Goal: Transaction & Acquisition: Purchase product/service

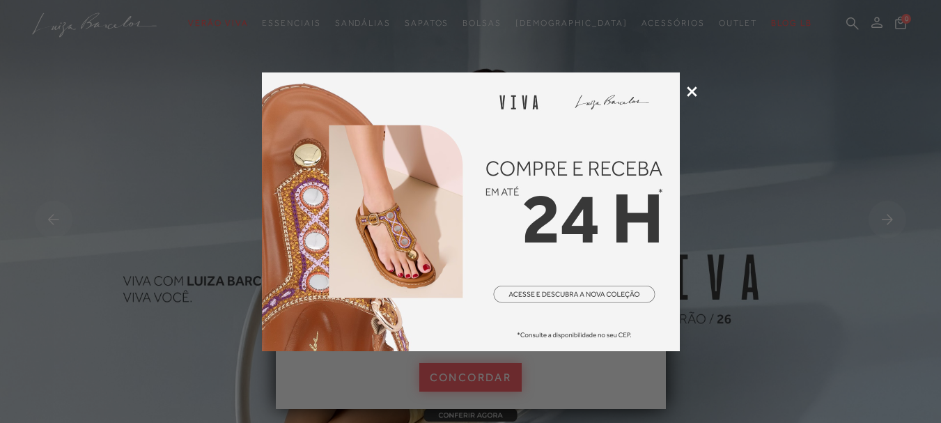
click at [691, 94] on icon at bounding box center [691, 91] width 10 height 10
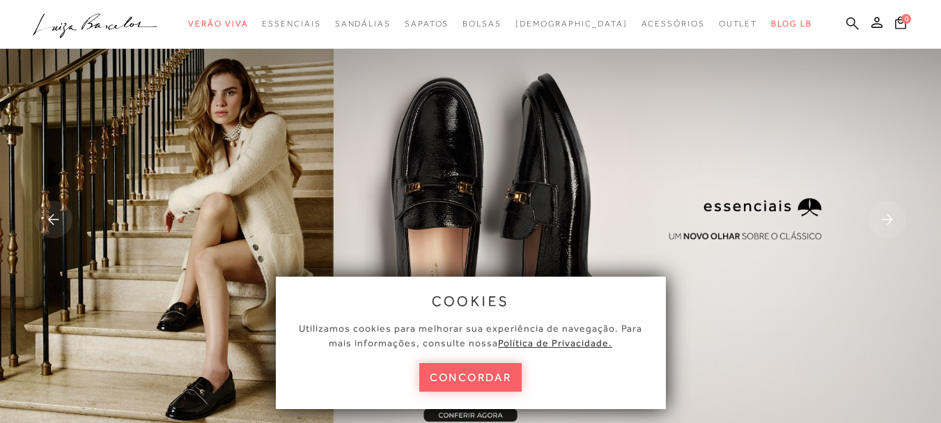
click at [846, 19] on icon at bounding box center [852, 23] width 13 height 13
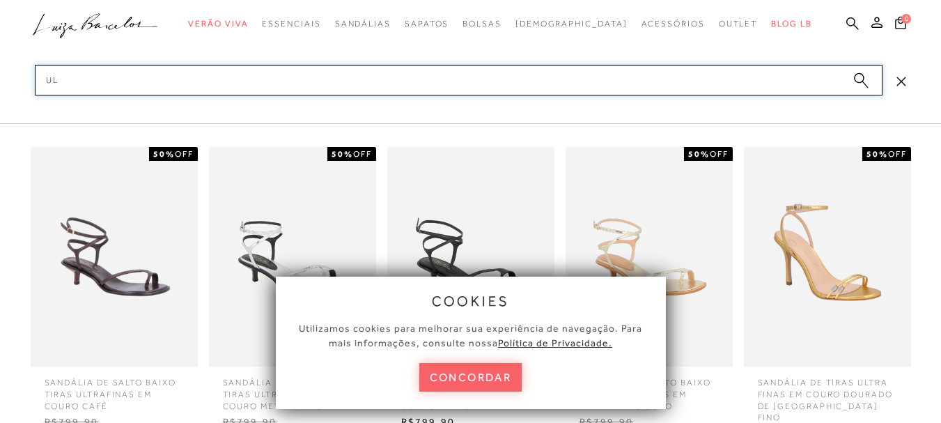
type input "u"
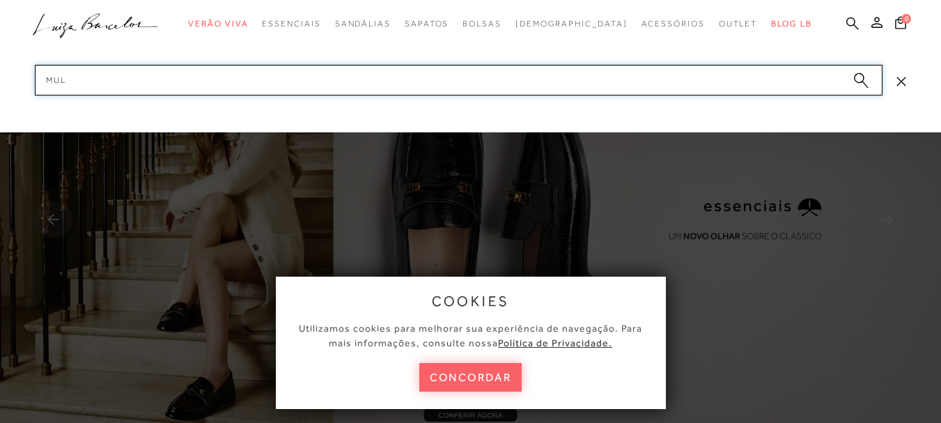
type input "mule"
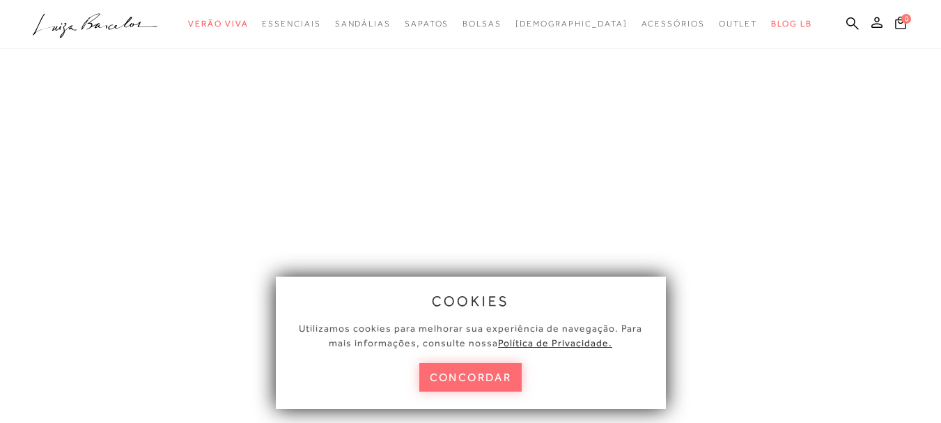
click at [494, 388] on button "concordar" at bounding box center [470, 377] width 103 height 29
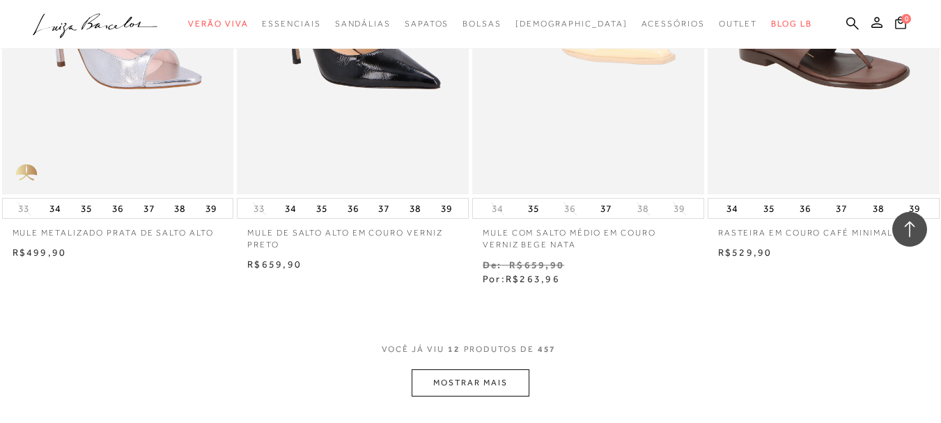
scroll to position [1392, 0]
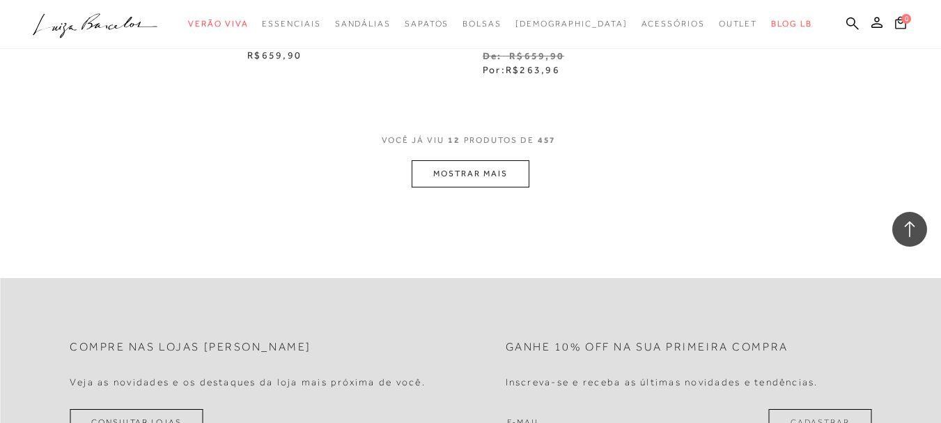
click at [485, 180] on button "MOSTRAR MAIS" at bounding box center [469, 173] width 117 height 27
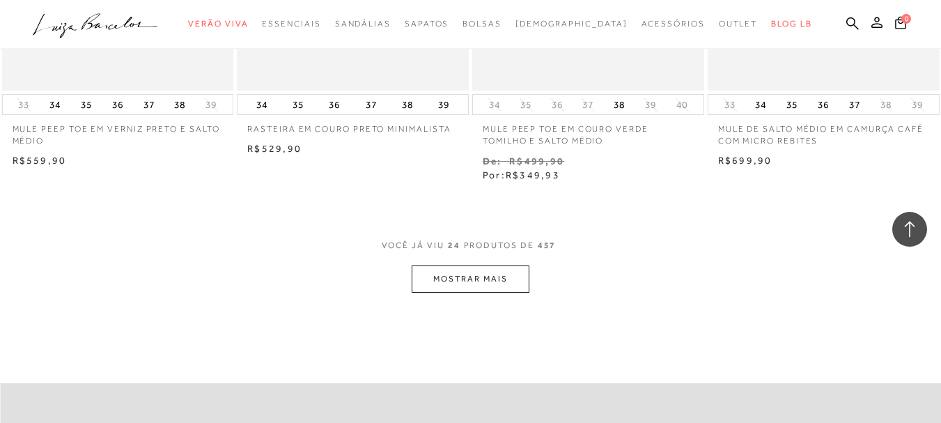
scroll to position [2715, 0]
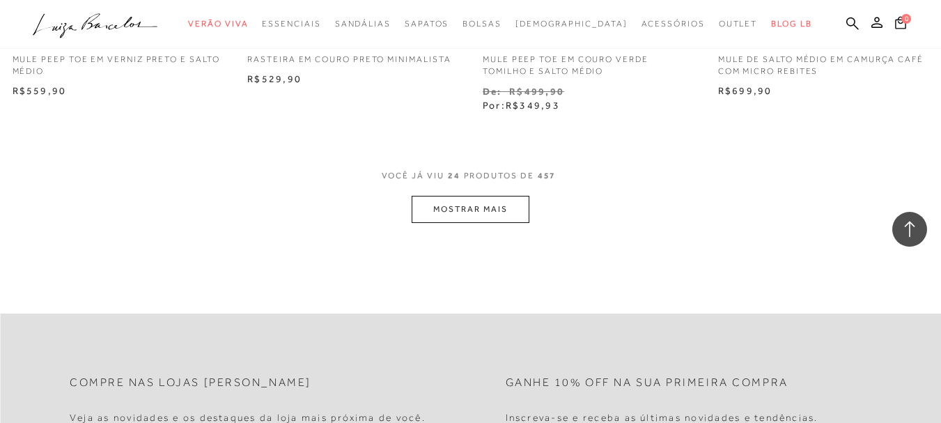
click at [517, 205] on button "MOSTRAR MAIS" at bounding box center [469, 209] width 117 height 27
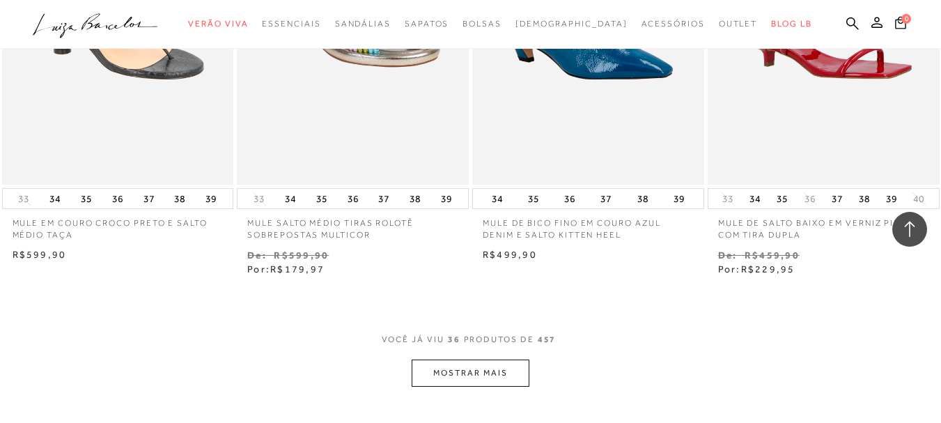
scroll to position [3898, 0]
click at [485, 371] on button "MOSTRAR MAIS" at bounding box center [469, 372] width 117 height 27
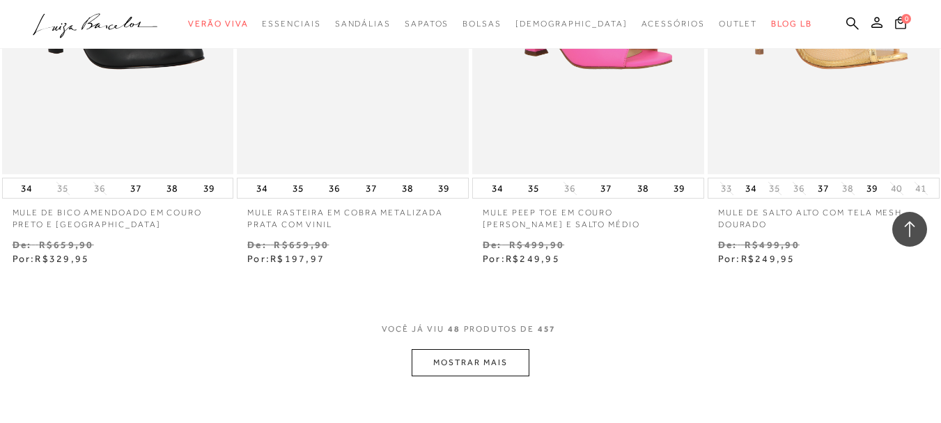
scroll to position [5291, 0]
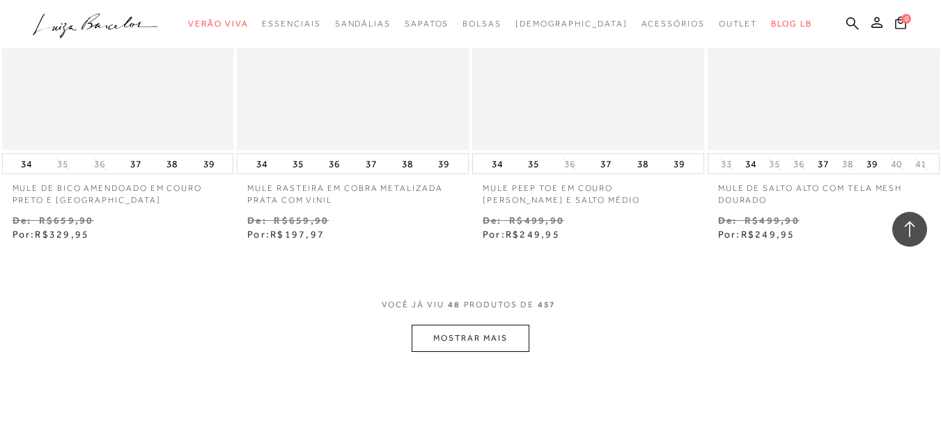
click at [492, 331] on button "MOSTRAR MAIS" at bounding box center [469, 337] width 117 height 27
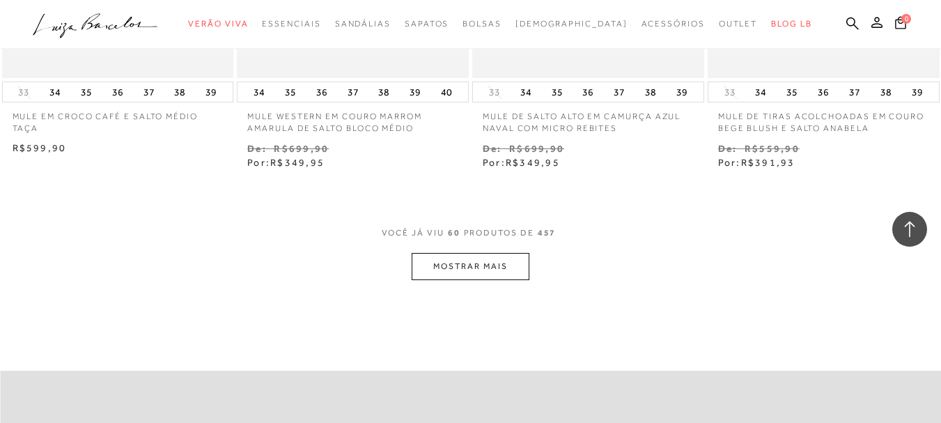
scroll to position [6753, 0]
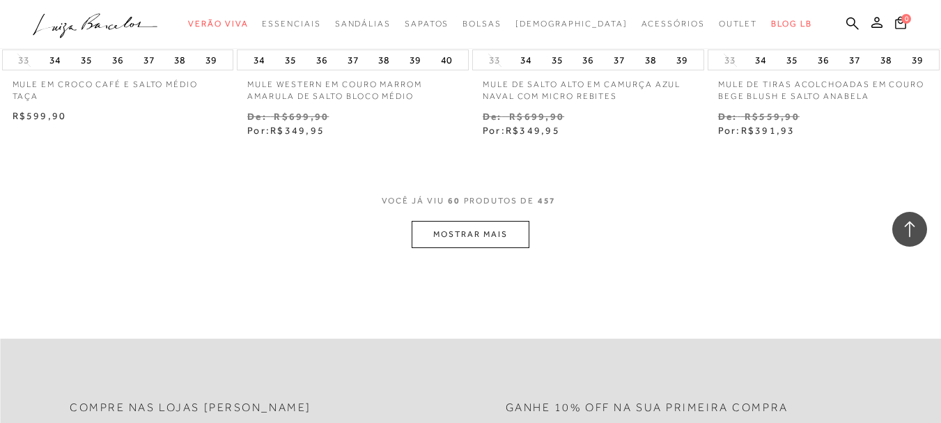
click at [480, 247] on button "MOSTRAR MAIS" at bounding box center [469, 234] width 117 height 27
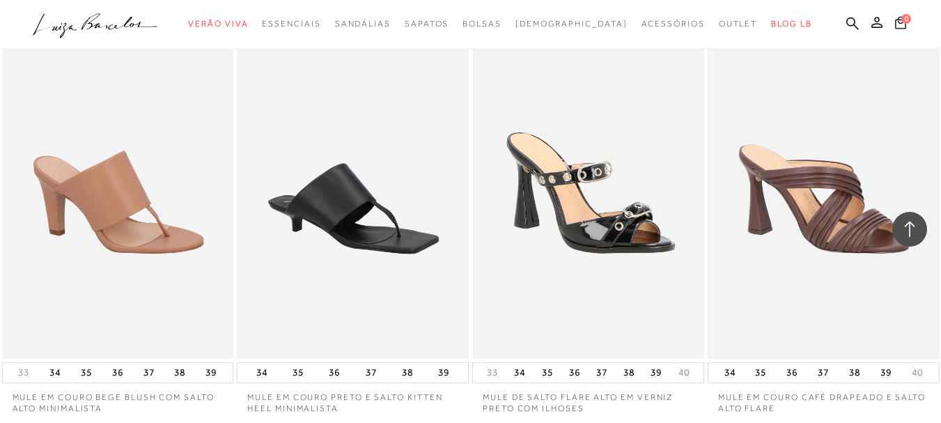
scroll to position [6892, 0]
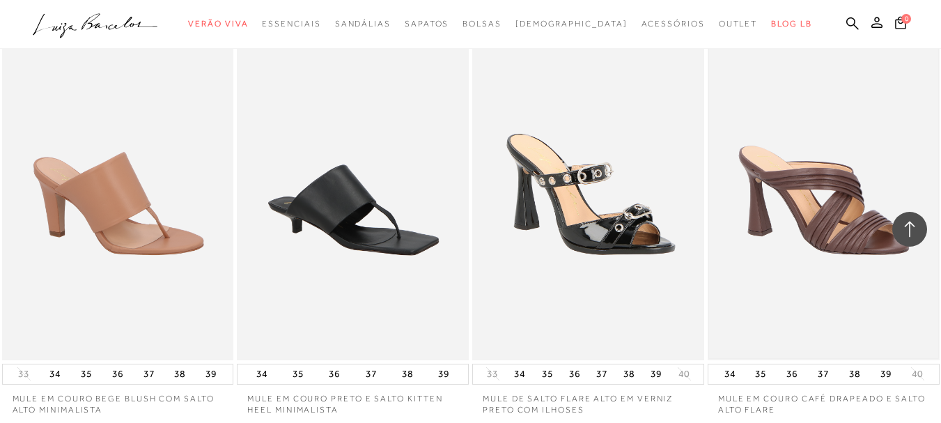
click at [820, 173] on img at bounding box center [823, 185] width 229 height 343
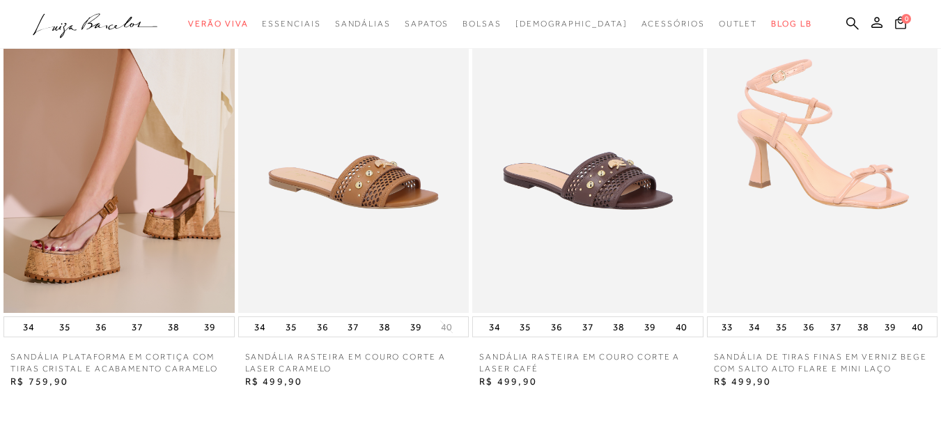
scroll to position [1880, 0]
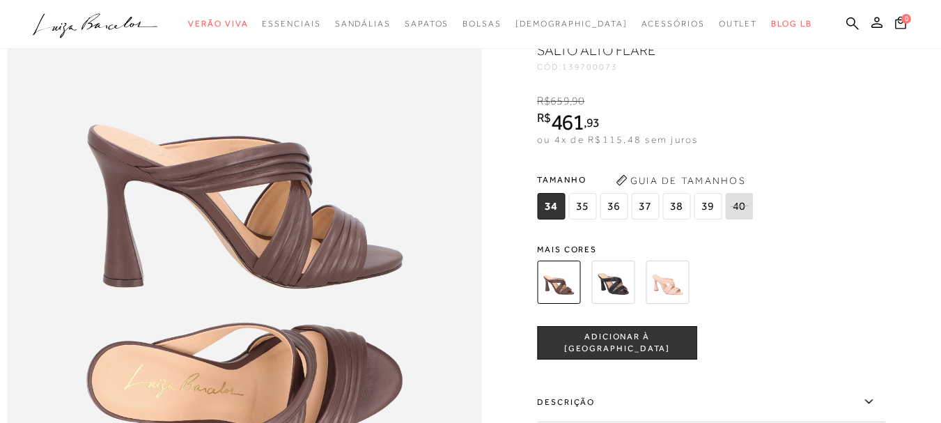
click at [613, 304] on img at bounding box center [612, 281] width 43 height 43
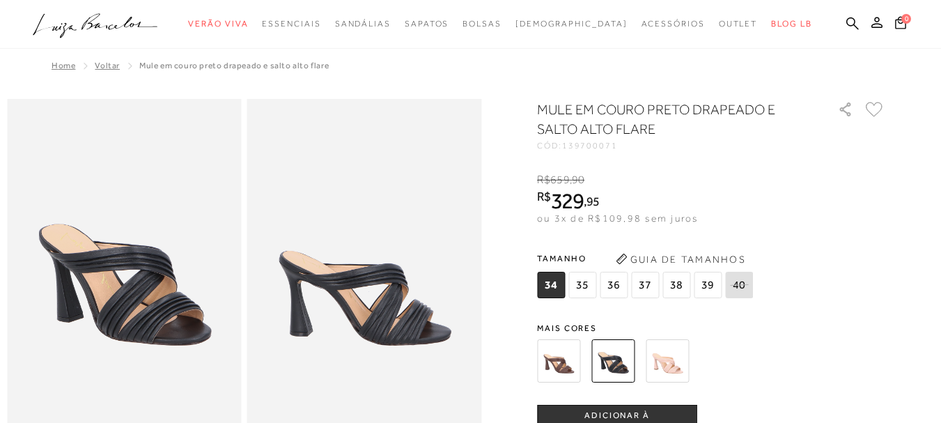
click at [672, 358] on img at bounding box center [666, 360] width 43 height 43
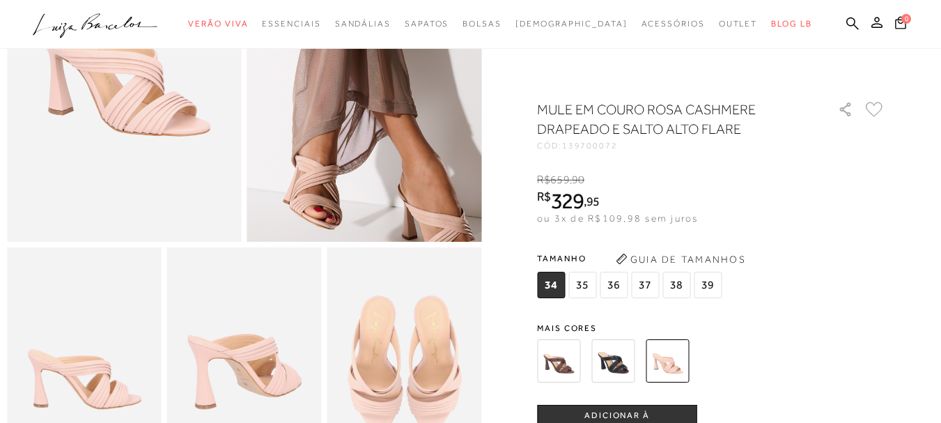
scroll to position [487, 0]
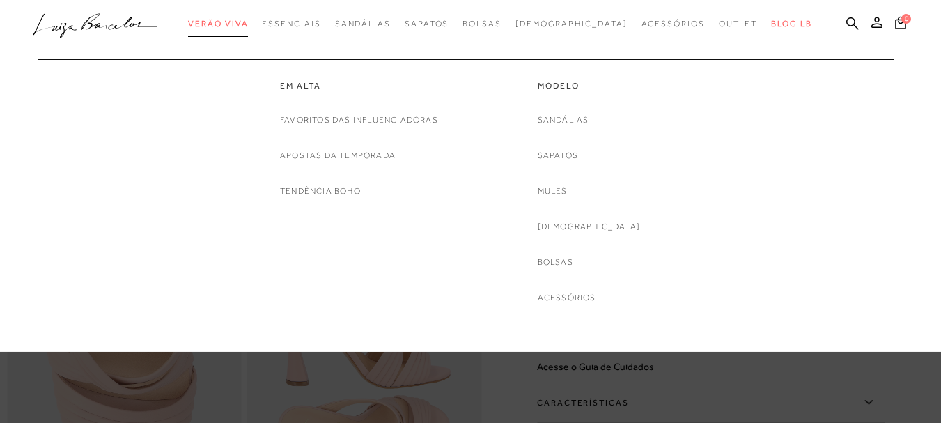
click at [248, 23] on span "Verão Viva" at bounding box center [218, 24] width 60 height 10
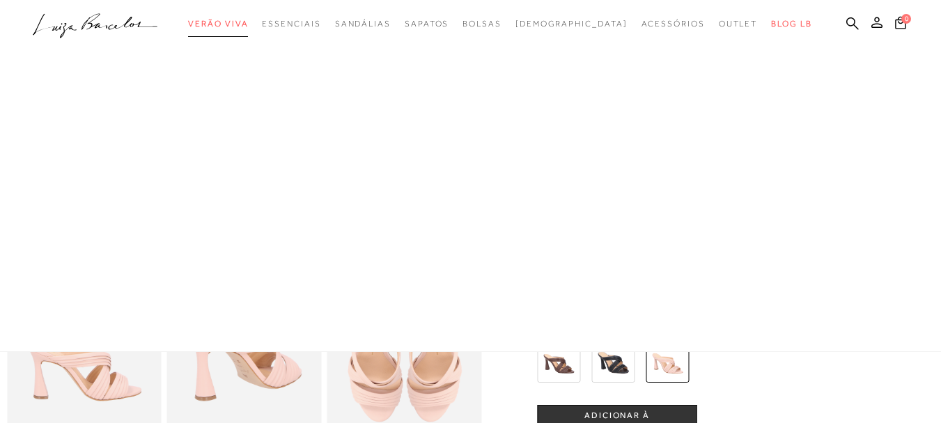
scroll to position [1, 0]
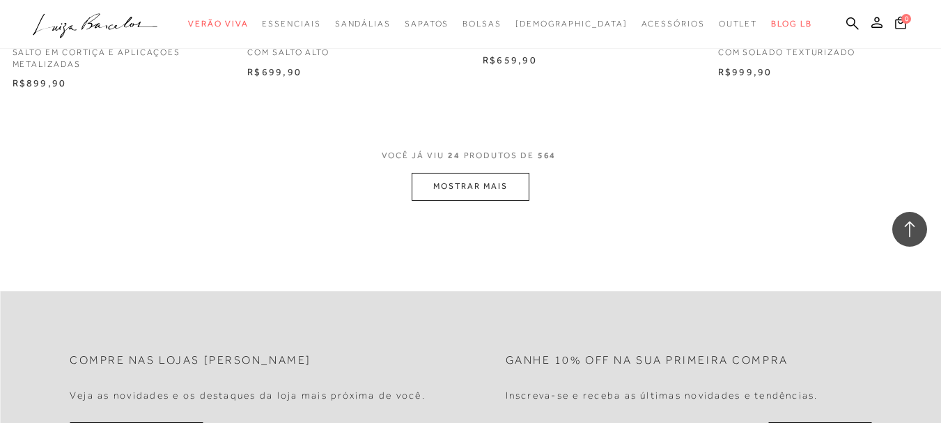
scroll to position [2645, 0]
click at [476, 181] on button "MOSTRAR MAIS" at bounding box center [469, 185] width 117 height 27
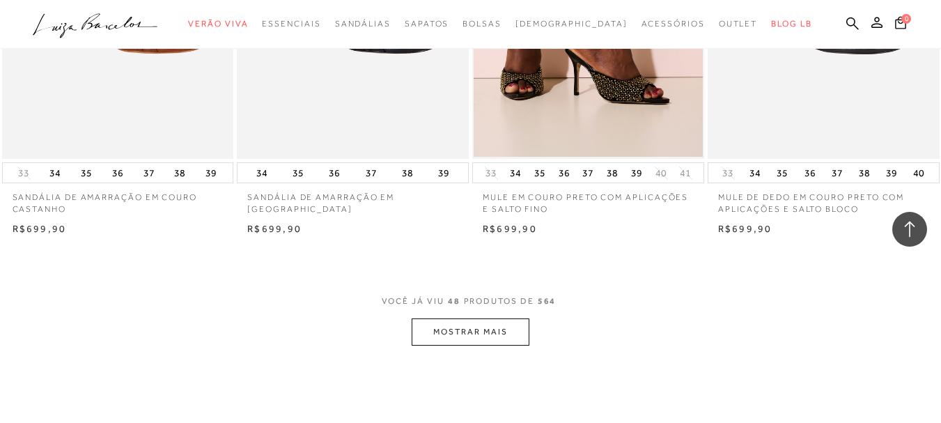
scroll to position [5291, 0]
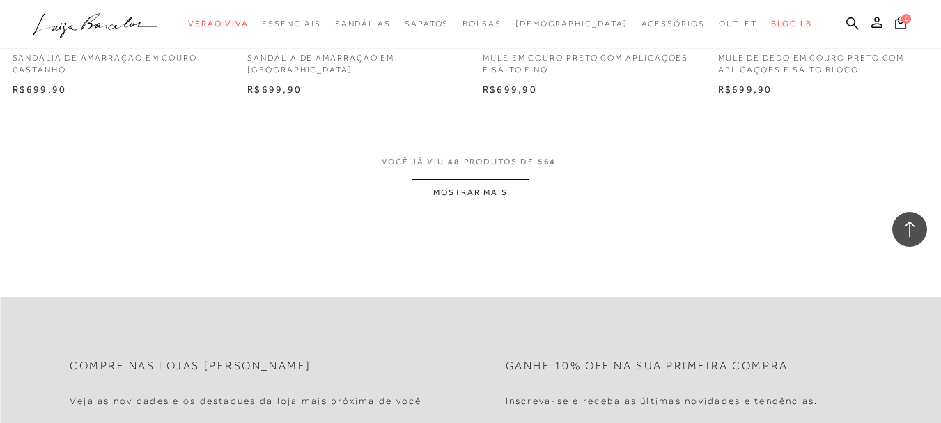
click at [476, 187] on button "MOSTRAR MAIS" at bounding box center [469, 192] width 117 height 27
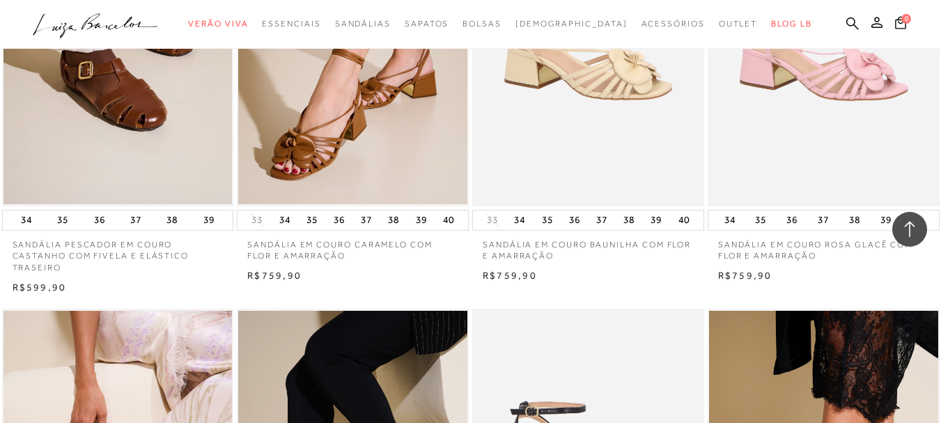
scroll to position [7170, 0]
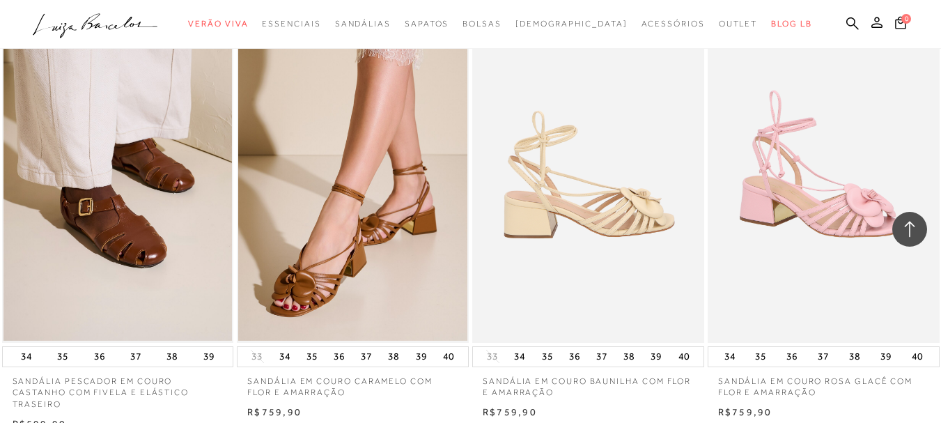
click at [625, 185] on img at bounding box center [588, 167] width 230 height 347
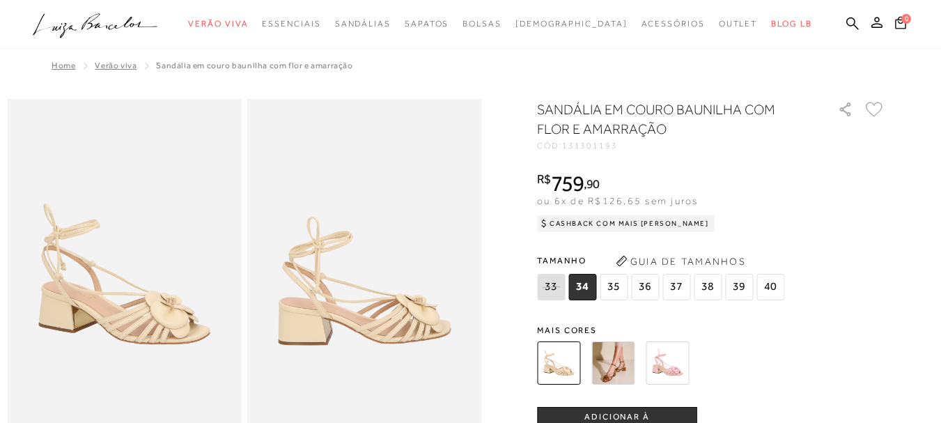
click at [626, 296] on span "35" at bounding box center [613, 287] width 28 height 26
click at [620, 356] on img at bounding box center [612, 362] width 43 height 43
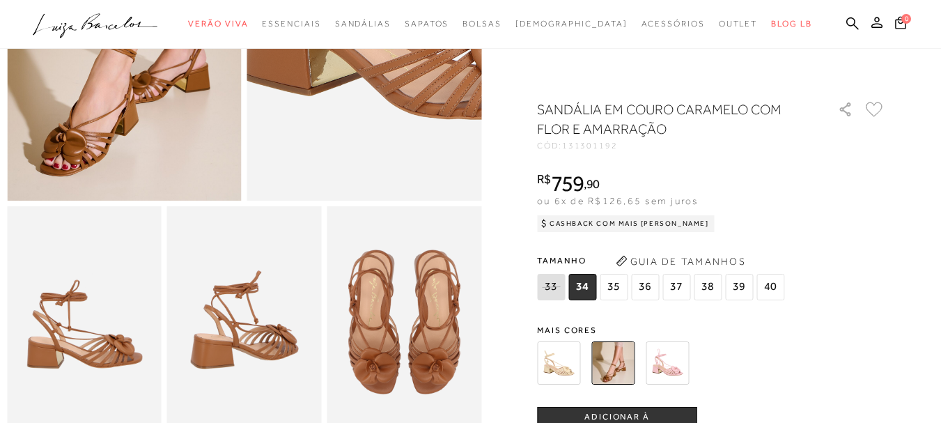
scroll to position [348, 0]
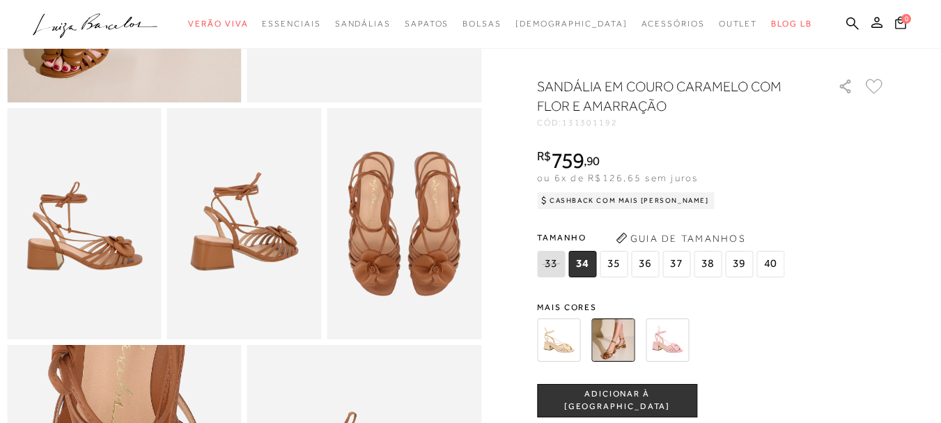
click at [652, 277] on span "36" at bounding box center [645, 264] width 28 height 26
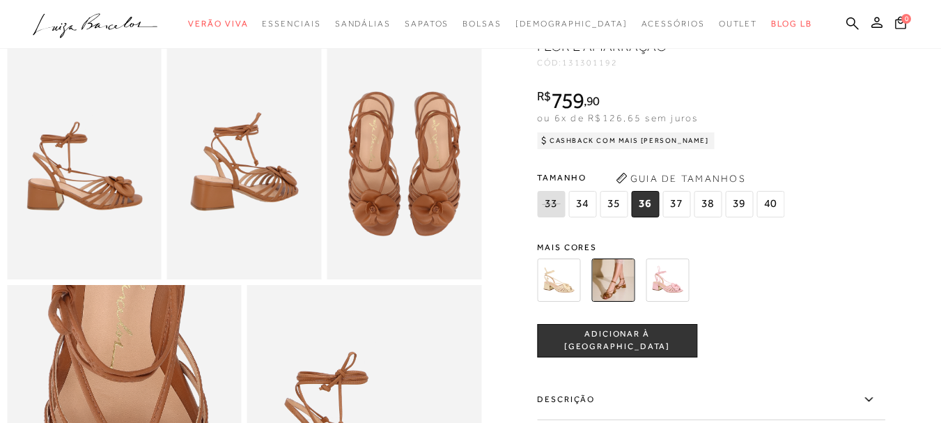
scroll to position [487, 0]
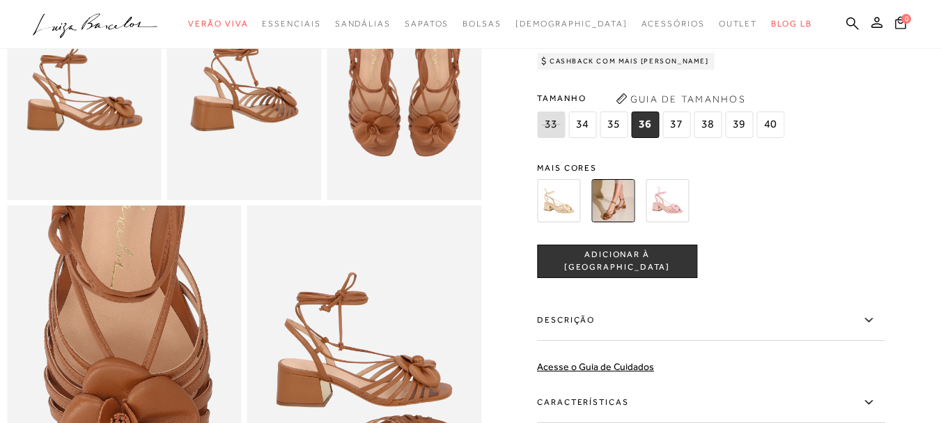
click at [651, 274] on span "ADICIONAR À [GEOGRAPHIC_DATA]" at bounding box center [616, 261] width 159 height 24
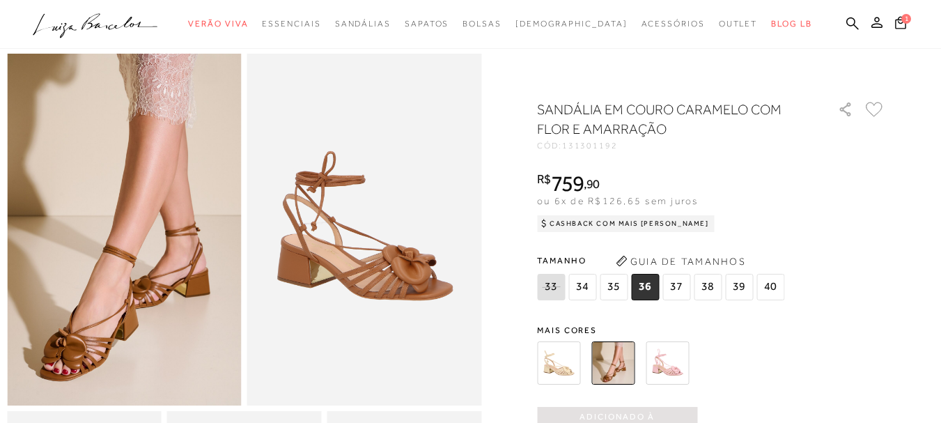
scroll to position [0, 0]
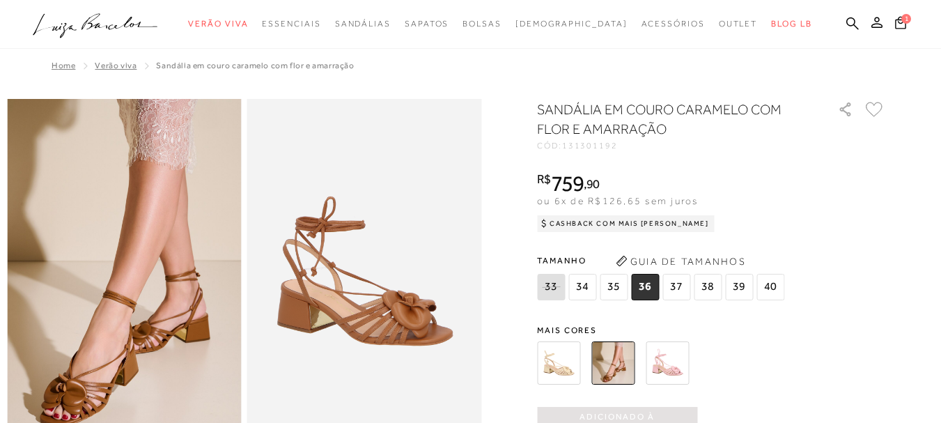
click at [116, 66] on span "Verão Viva" at bounding box center [116, 66] width 42 height 10
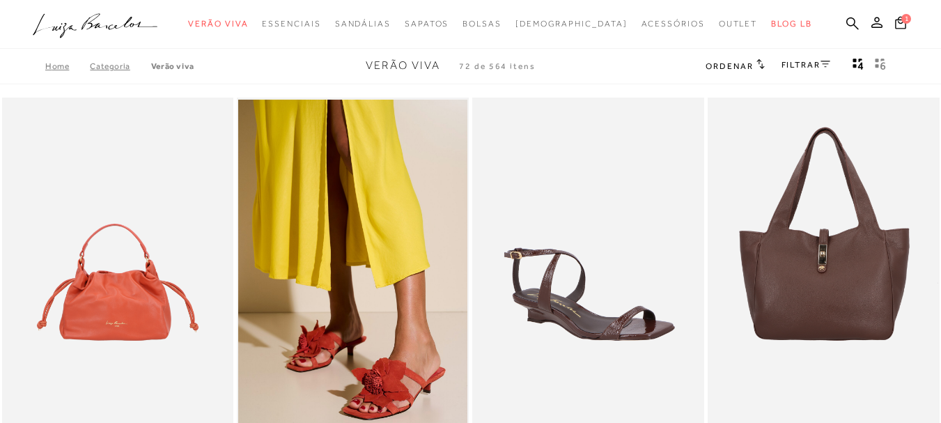
click at [808, 61] on link "FILTRAR" at bounding box center [805, 65] width 49 height 10
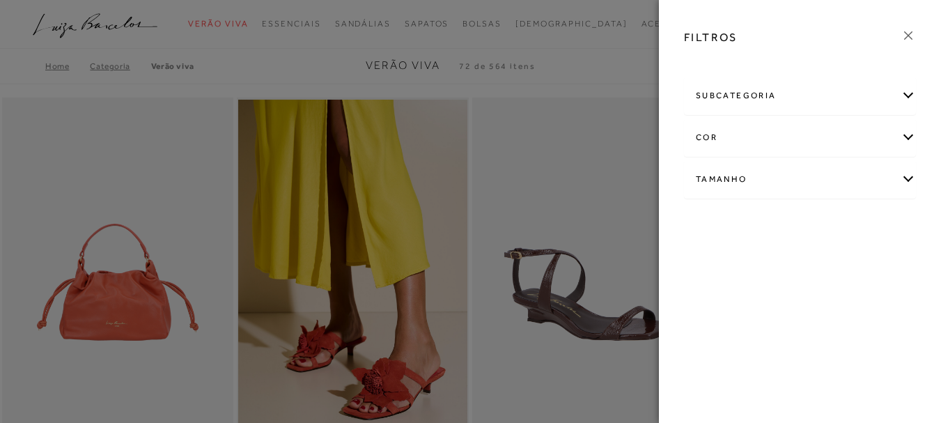
click at [776, 143] on div "cor" at bounding box center [799, 137] width 230 height 37
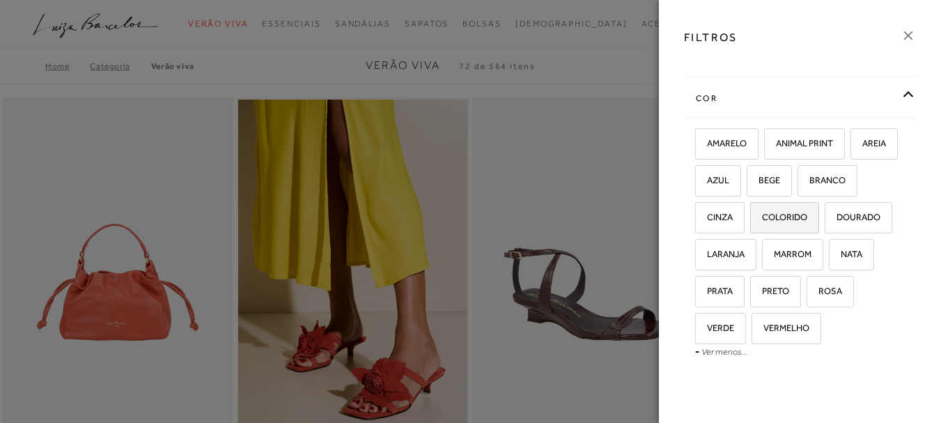
scroll to position [70, 0]
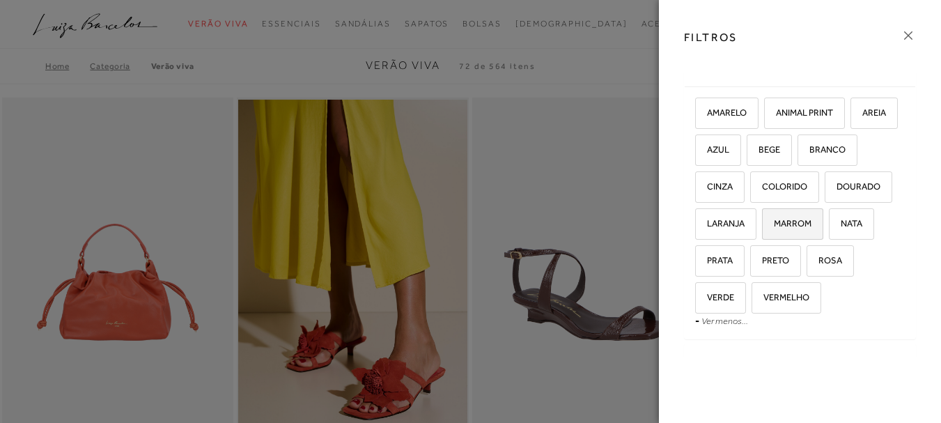
click at [763, 228] on span "MARROM" at bounding box center [787, 223] width 48 height 10
click at [760, 233] on input "MARROM" at bounding box center [767, 226] width 14 height 14
checkbox input "true"
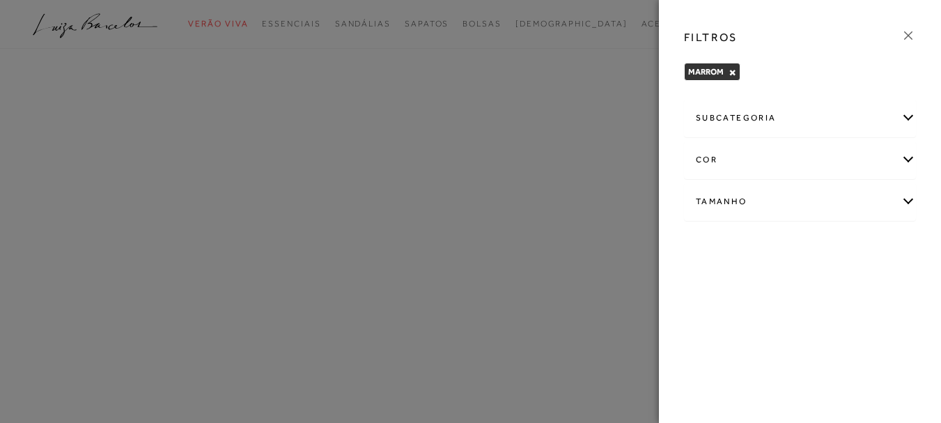
click at [901, 31] on icon at bounding box center [907, 35] width 15 height 15
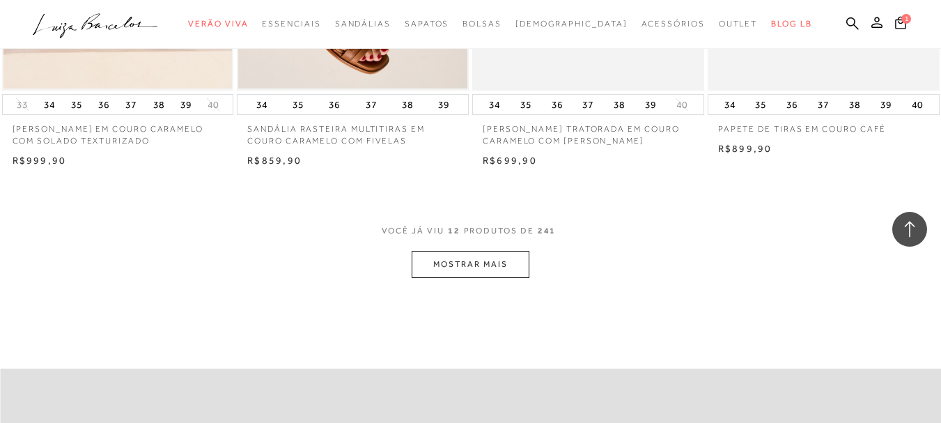
scroll to position [1323, 0]
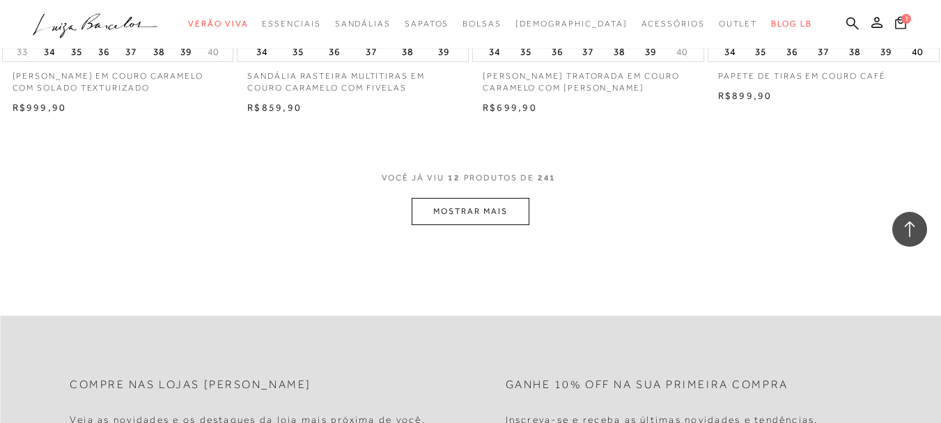
click at [459, 209] on button "MOSTRAR MAIS" at bounding box center [469, 211] width 117 height 27
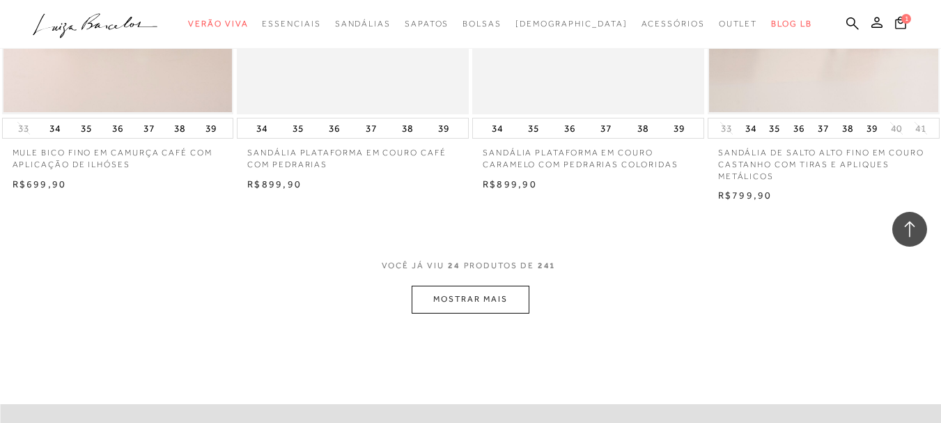
scroll to position [2645, 0]
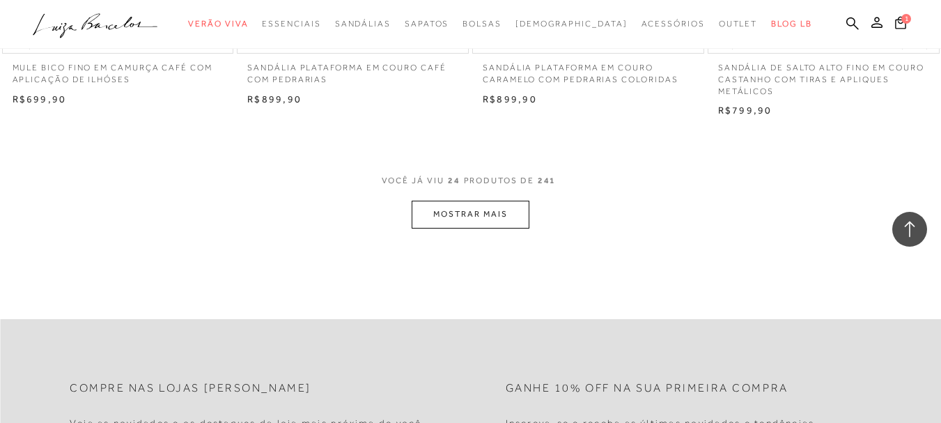
click at [459, 209] on button "MOSTRAR MAIS" at bounding box center [469, 213] width 117 height 27
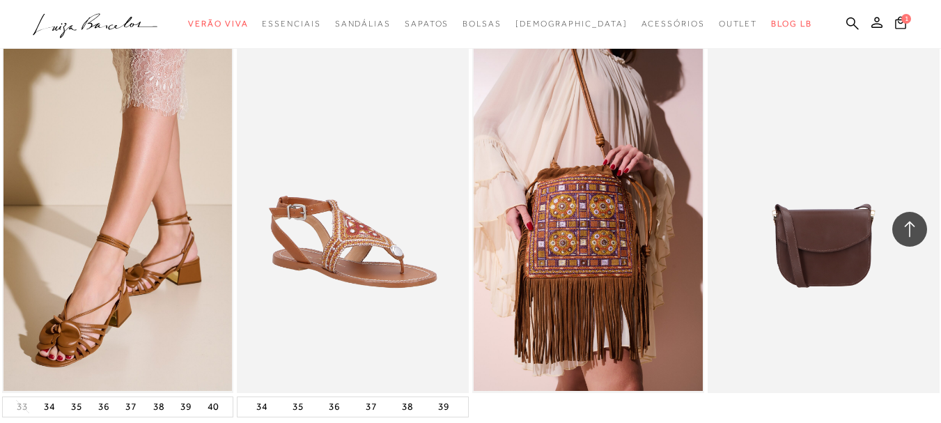
scroll to position [3898, 0]
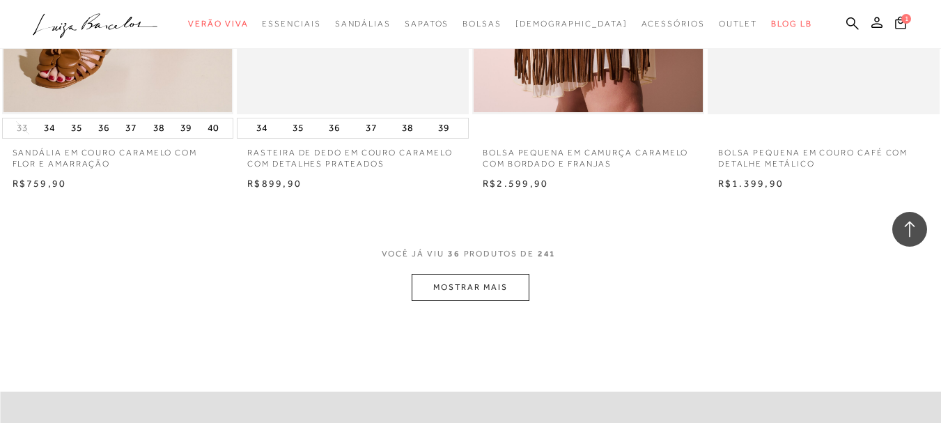
click at [457, 285] on button "MOSTRAR MAIS" at bounding box center [469, 287] width 117 height 27
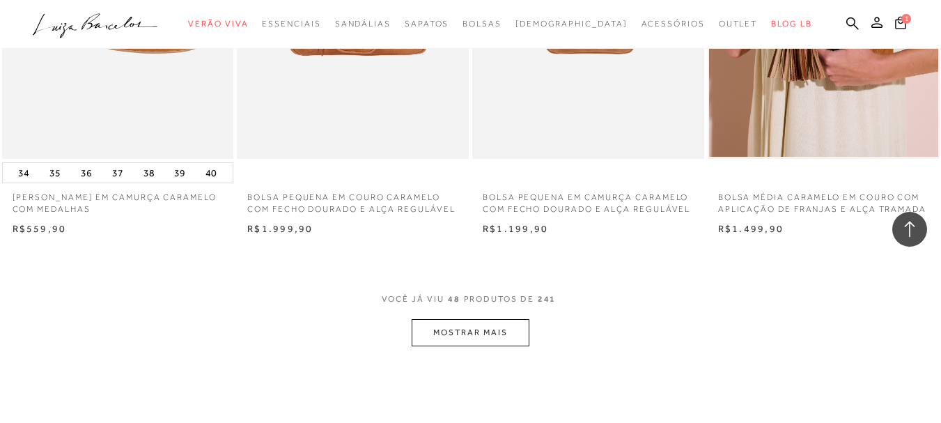
scroll to position [5221, 0]
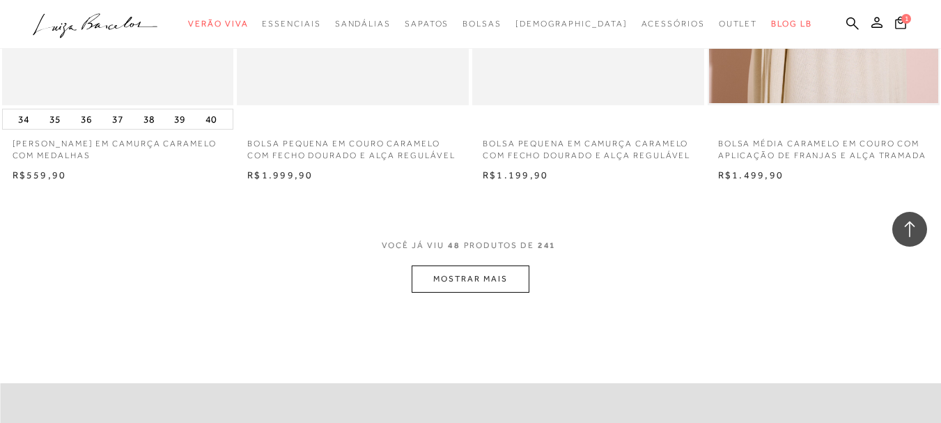
click at [495, 281] on button "MOSTRAR MAIS" at bounding box center [469, 278] width 117 height 27
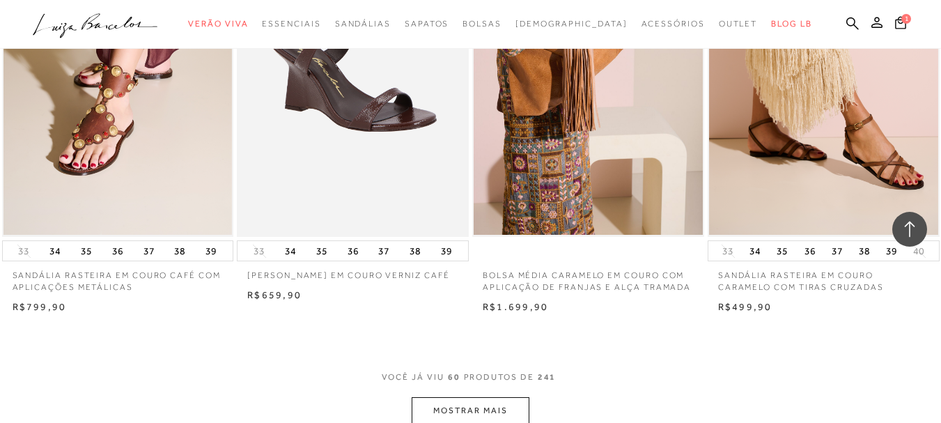
scroll to position [6544, 0]
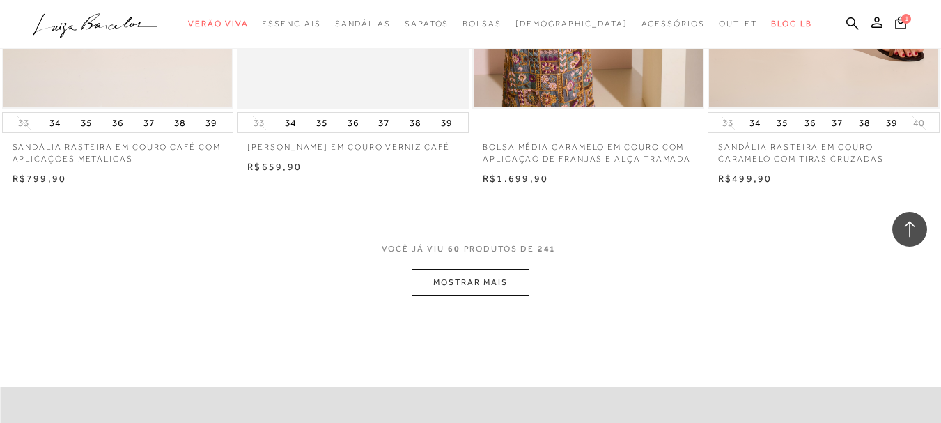
click at [495, 281] on button "MOSTRAR MAIS" at bounding box center [469, 282] width 117 height 27
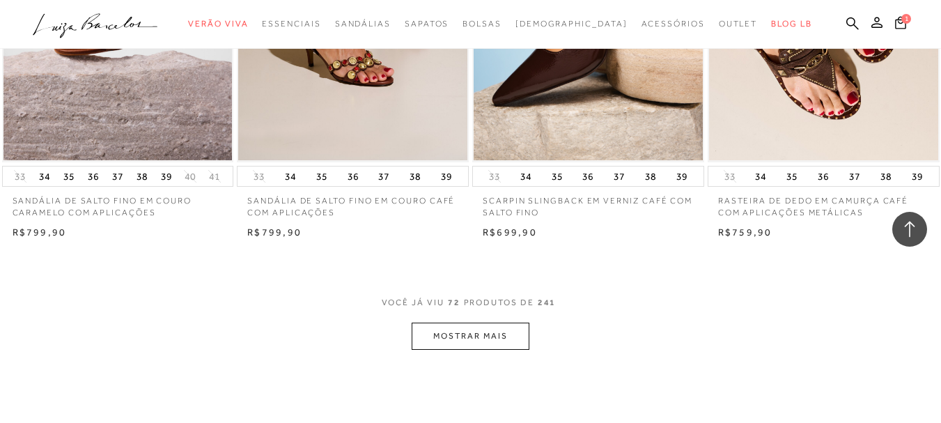
scroll to position [7936, 0]
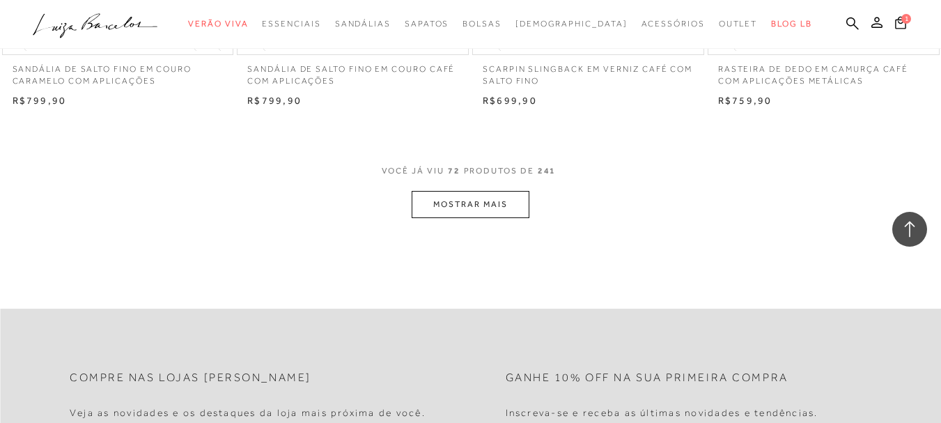
click at [475, 203] on button "MOSTRAR MAIS" at bounding box center [469, 204] width 117 height 27
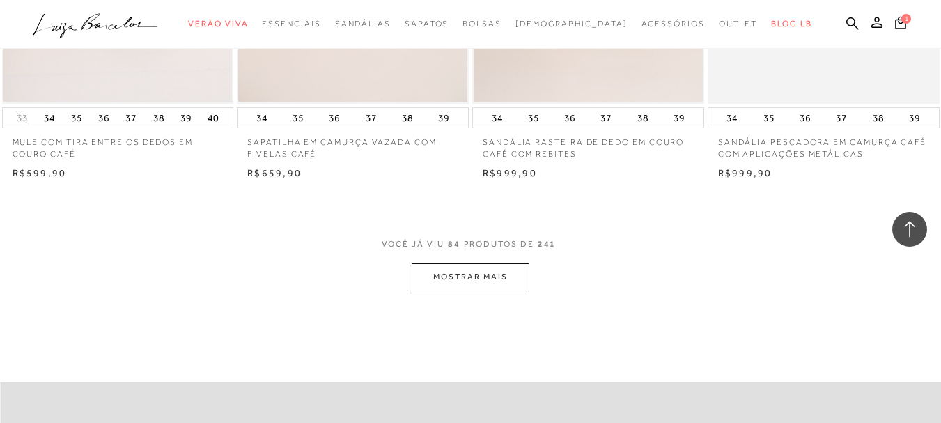
scroll to position [9398, 0]
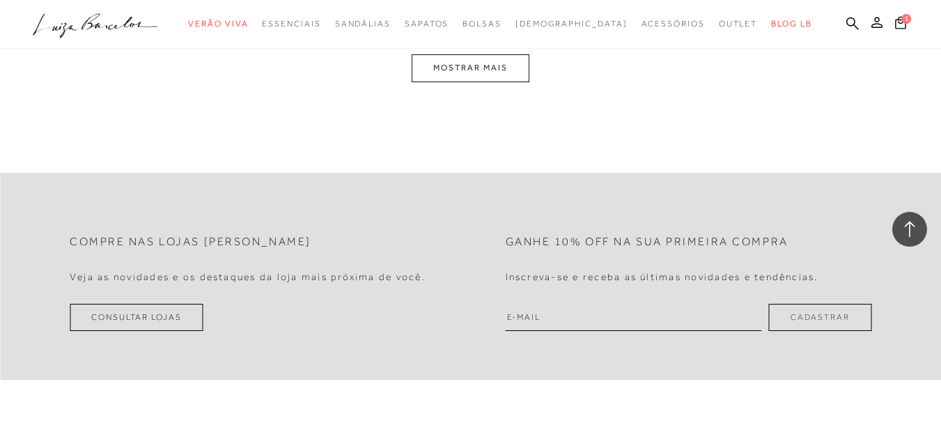
click at [482, 53] on div "VOCê JÁ VIU 84 PRODUTOS DE 241" at bounding box center [470, 42] width 178 height 26
click at [493, 71] on button "MOSTRAR MAIS" at bounding box center [469, 67] width 117 height 27
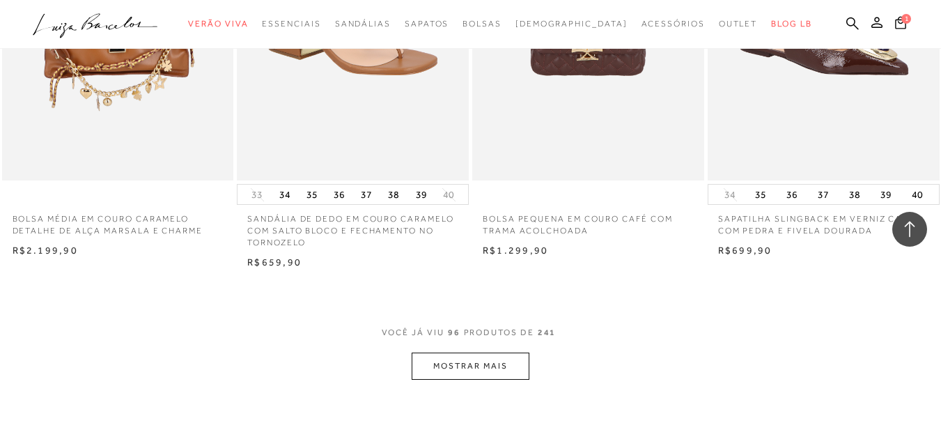
scroll to position [10728, 0]
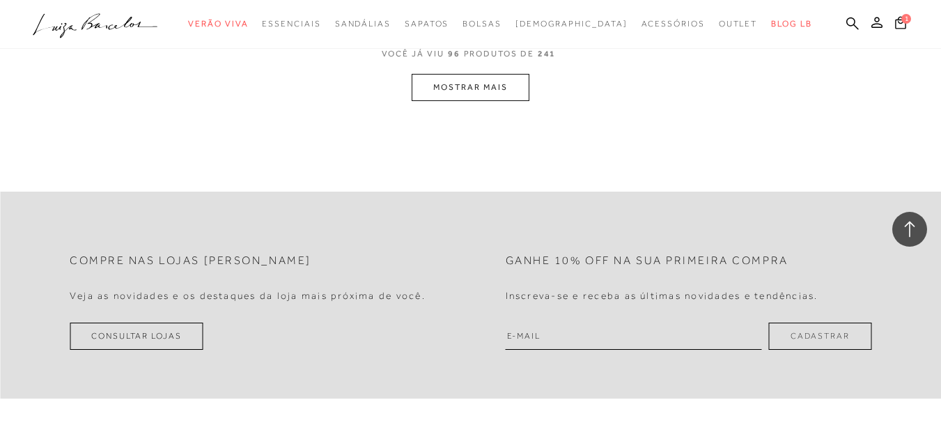
click at [486, 79] on button "MOSTRAR MAIS" at bounding box center [469, 87] width 117 height 27
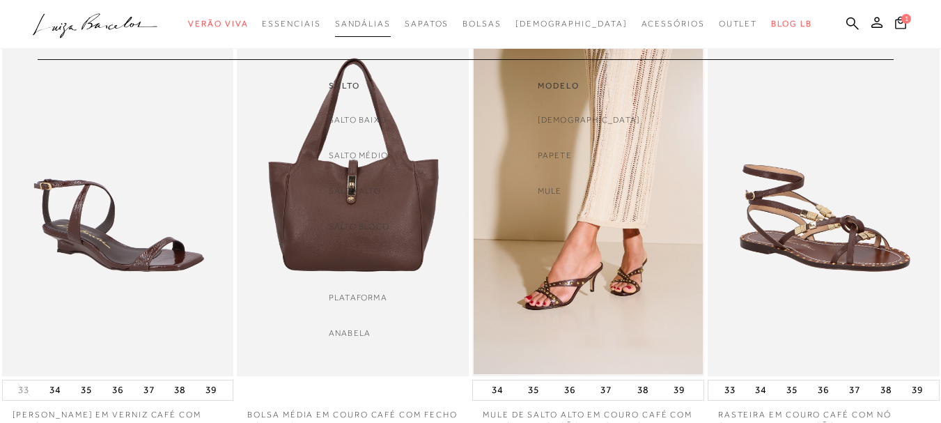
scroll to position [0, 0]
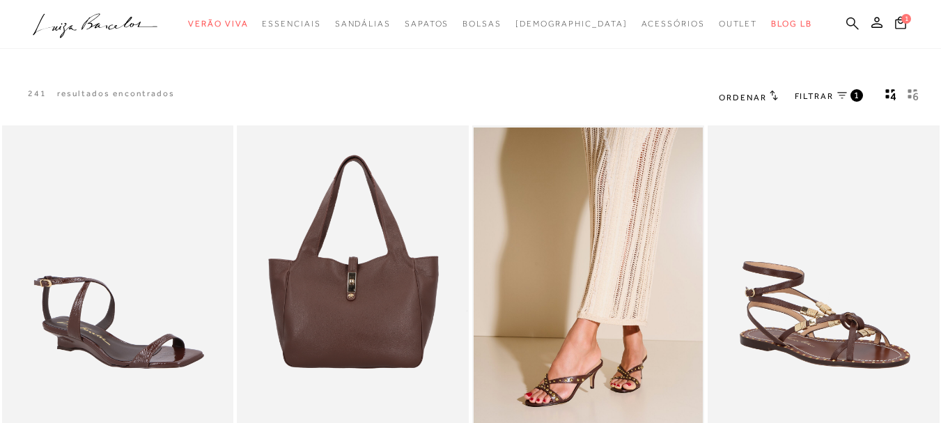
click at [846, 17] on icon at bounding box center [852, 23] width 13 height 13
click at [846, 18] on icon at bounding box center [852, 23] width 13 height 13
click at [846, 23] on icon at bounding box center [852, 23] width 13 height 13
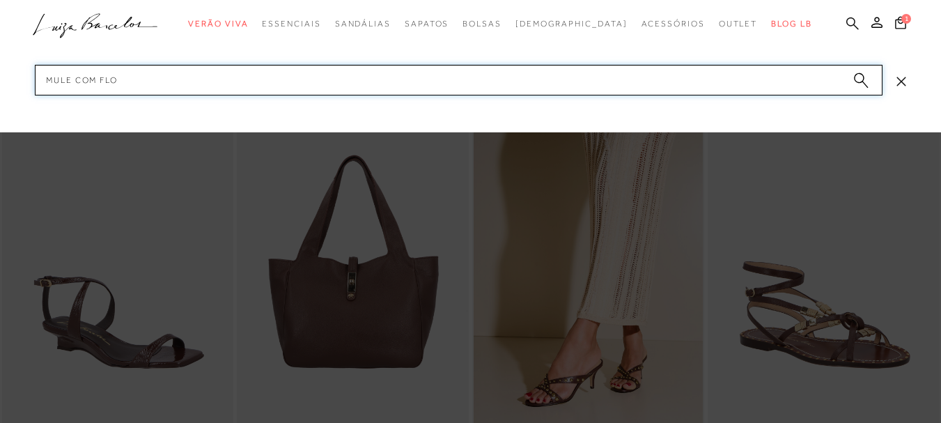
type input "mule com flor"
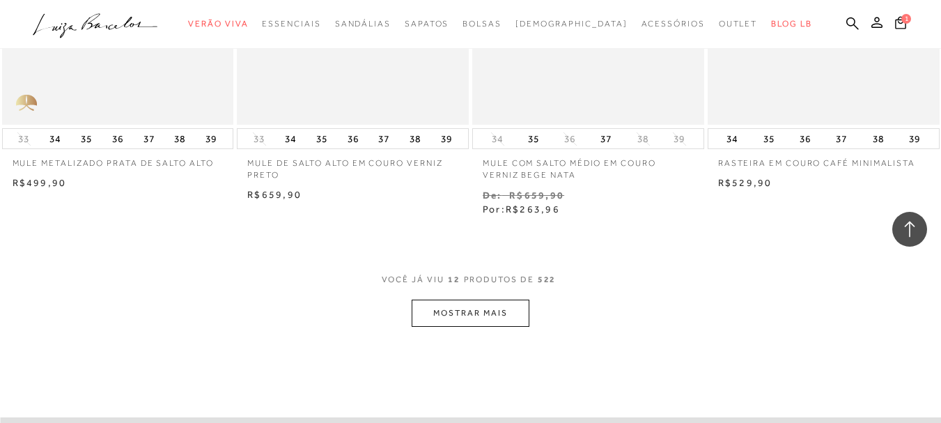
scroll to position [1323, 0]
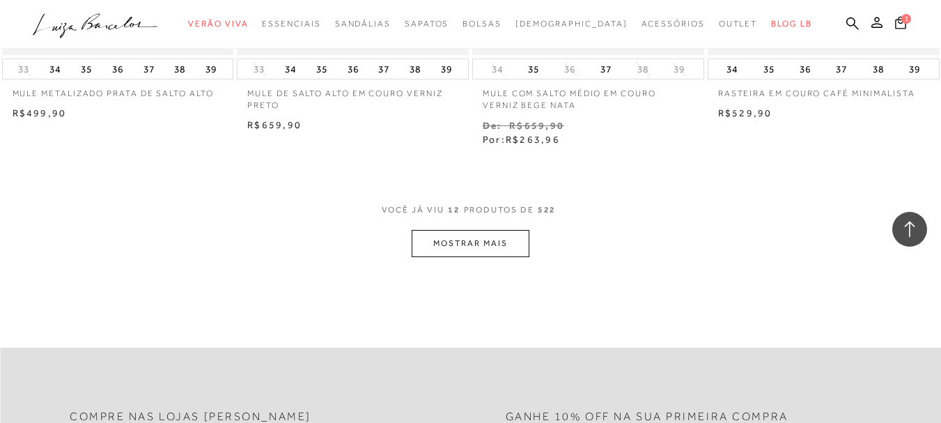
click at [517, 238] on button "MOSTRAR MAIS" at bounding box center [469, 243] width 117 height 27
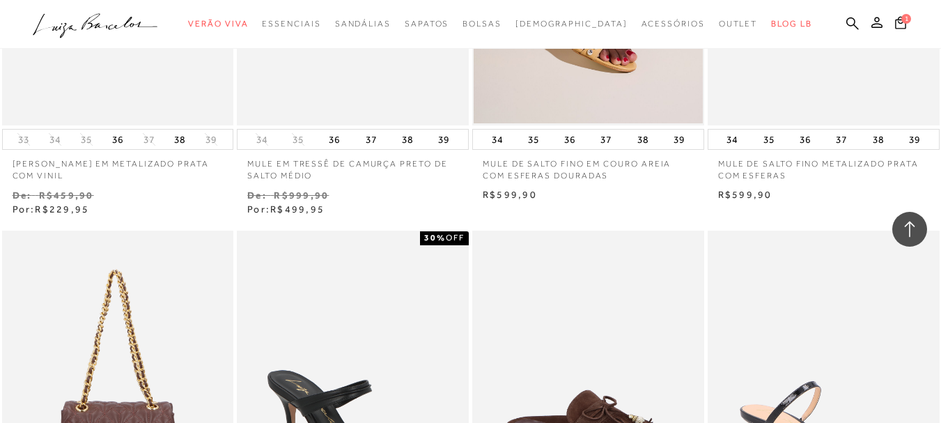
scroll to position [2367, 0]
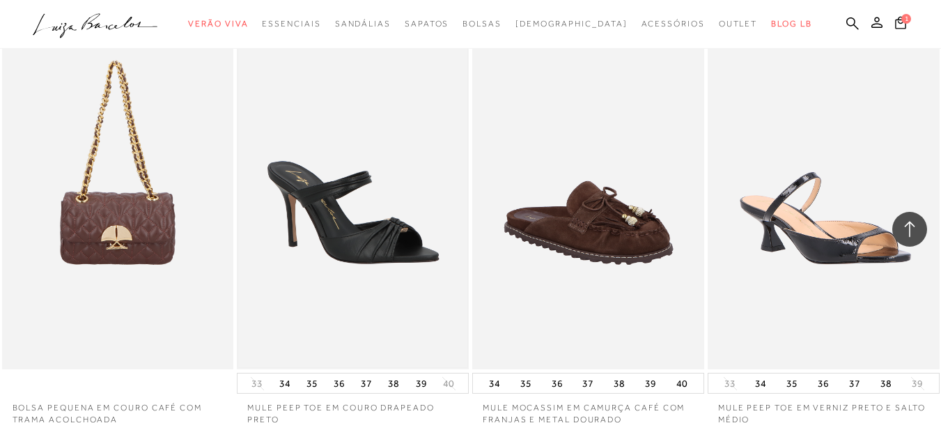
click at [383, 197] on img at bounding box center [352, 195] width 229 height 343
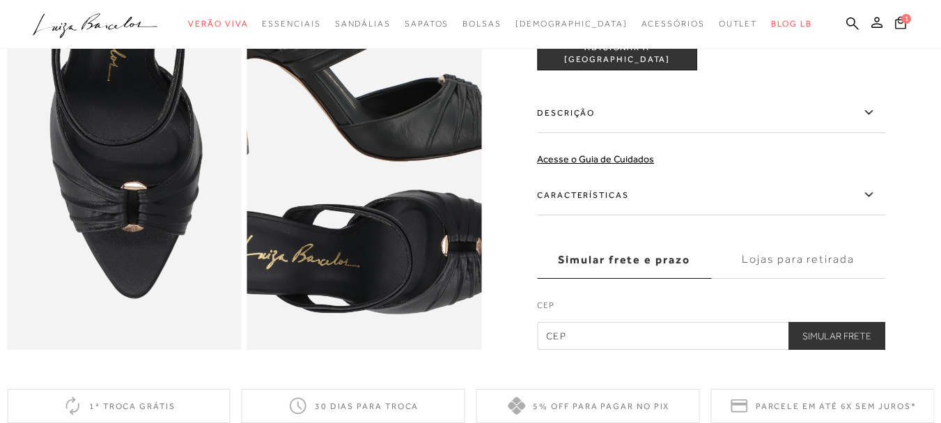
scroll to position [835, 0]
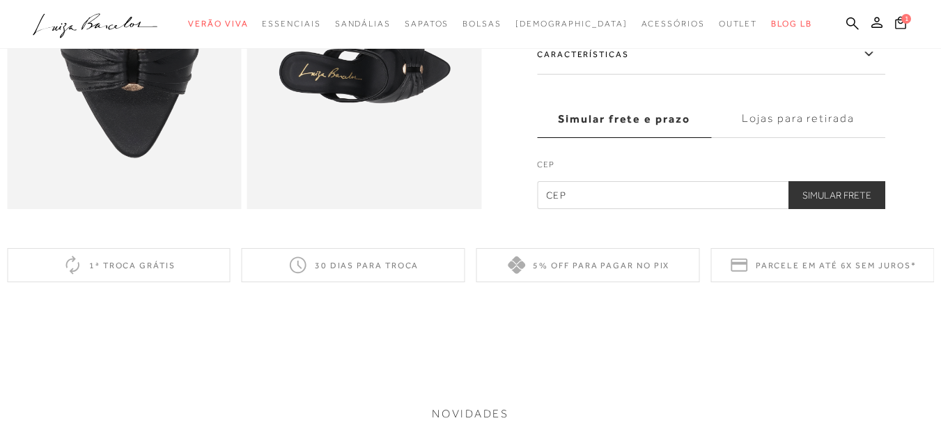
click at [604, 74] on label "Características" at bounding box center [711, 54] width 348 height 40
click at [0, 0] on input "Características" at bounding box center [0, 0] width 0 height 0
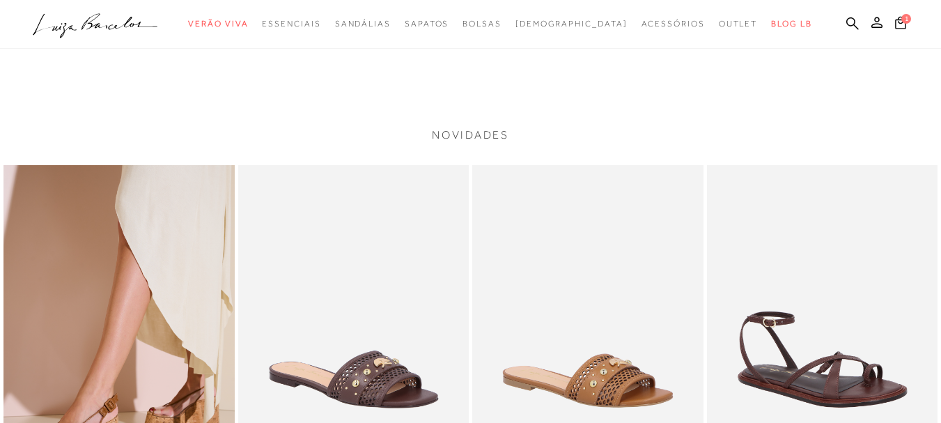
scroll to position [905, 0]
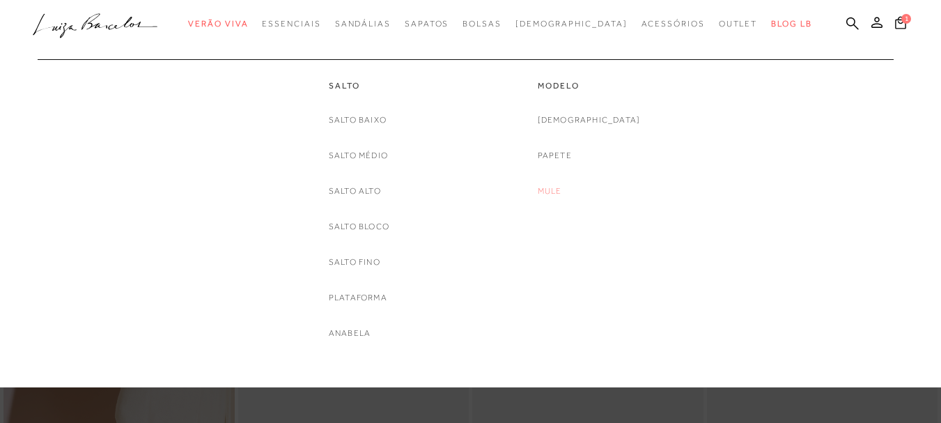
click at [562, 194] on link "Mule" at bounding box center [549, 191] width 24 height 15
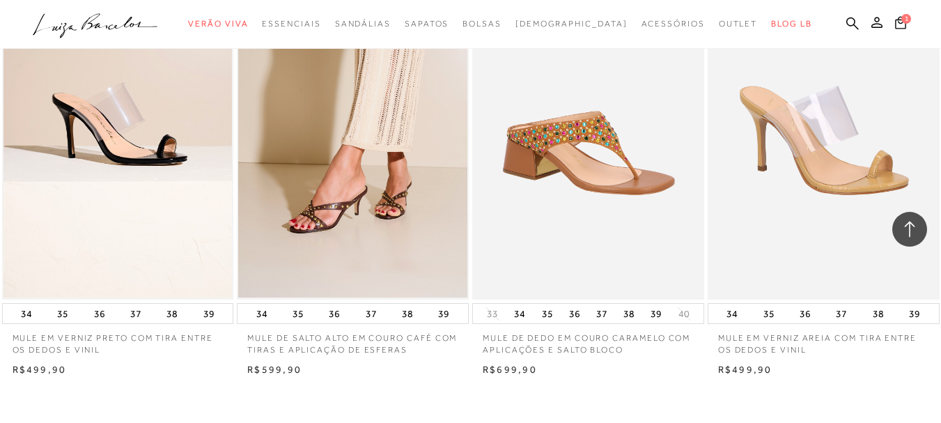
scroll to position [2614, 0]
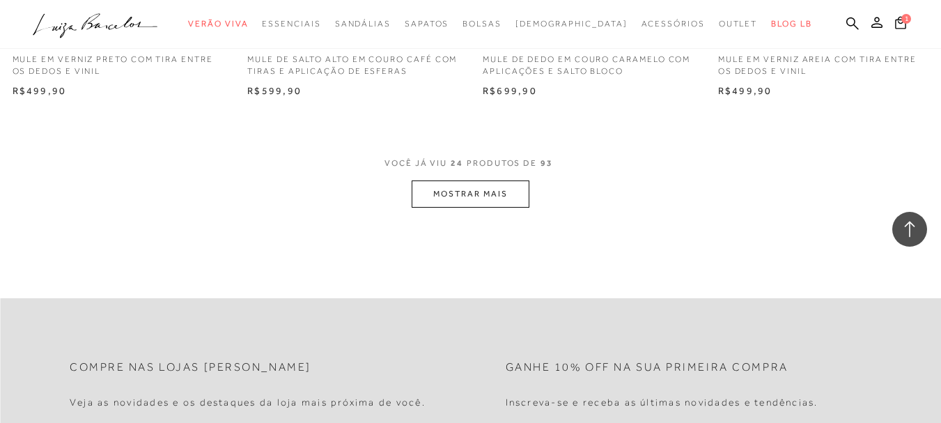
click at [458, 205] on button "MOSTRAR MAIS" at bounding box center [469, 193] width 117 height 27
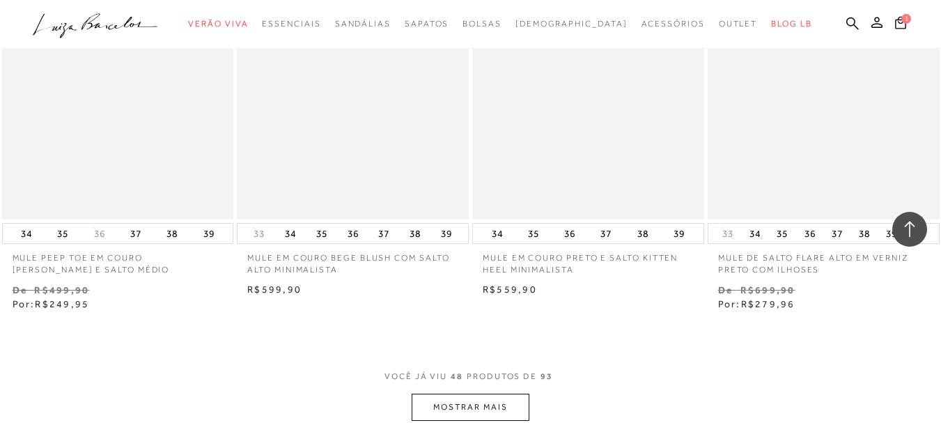
scroll to position [5190, 0]
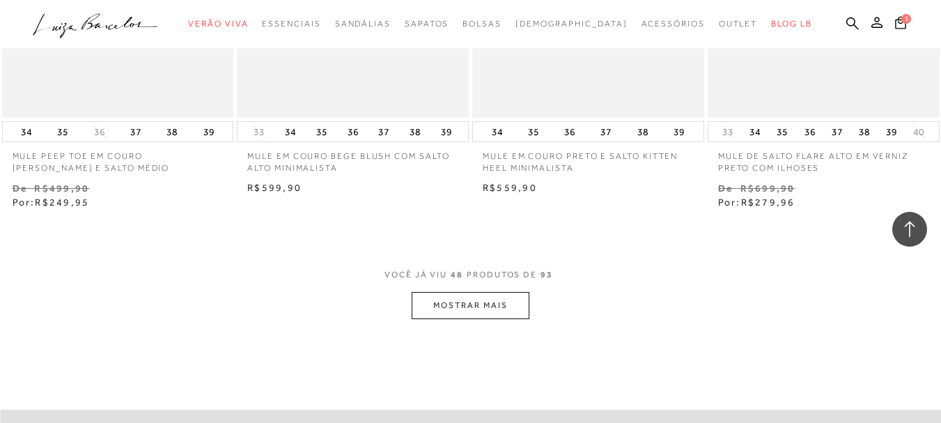
click at [465, 295] on button "MOSTRAR MAIS" at bounding box center [469, 305] width 117 height 27
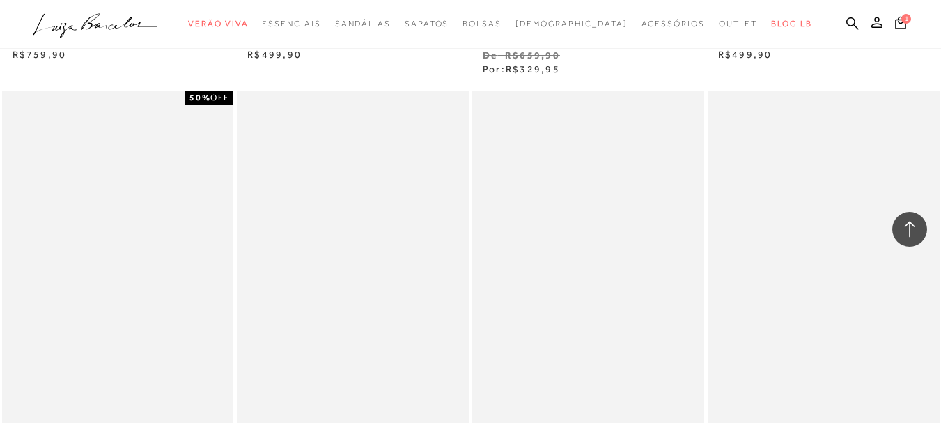
scroll to position [7835, 0]
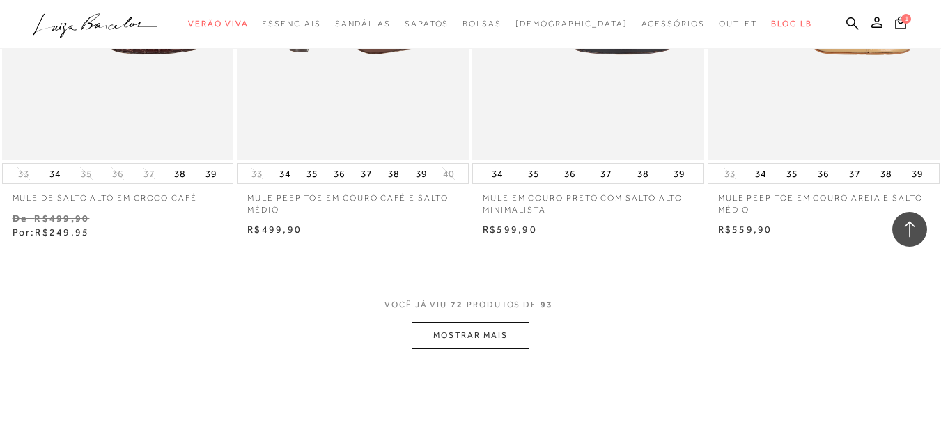
click at [484, 336] on button "MOSTRAR MAIS" at bounding box center [469, 335] width 117 height 27
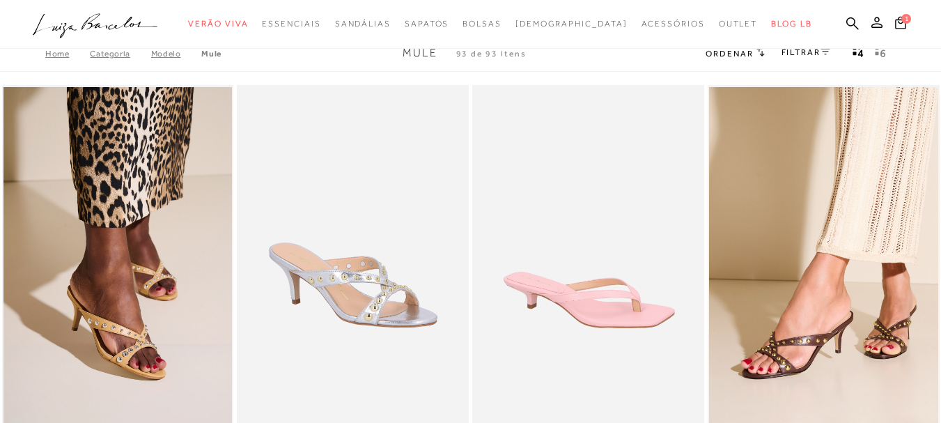
scroll to position [0, 0]
